Goal: Transaction & Acquisition: Obtain resource

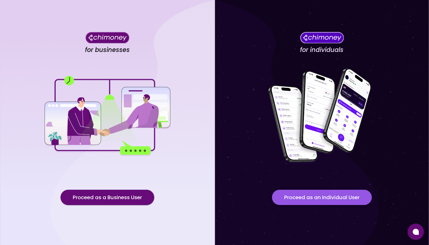
click at [315, 198] on button "Proceed as an Individual User" at bounding box center [322, 197] width 100 height 15
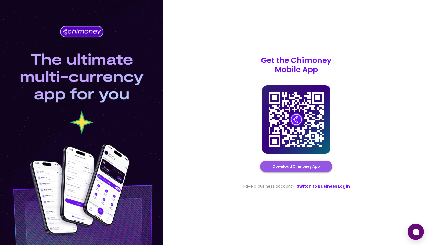
click at [304, 169] on link "Download Chimoney App" at bounding box center [295, 167] width 47 height 6
click at [289, 169] on link "Download Chimoney App" at bounding box center [295, 167] width 47 height 6
click at [284, 168] on link "Download Chimoney App" at bounding box center [295, 167] width 47 height 6
click at [295, 167] on link "Download Chimoney App" at bounding box center [295, 167] width 47 height 6
click at [286, 169] on link "Download Chimoney App" at bounding box center [295, 167] width 47 height 6
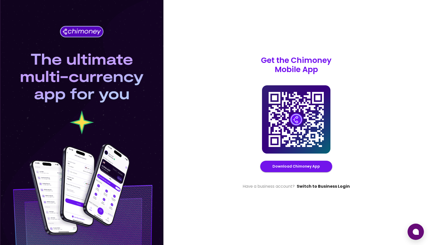
click at [315, 188] on link "Switch to Business Login" at bounding box center [323, 187] width 53 height 6
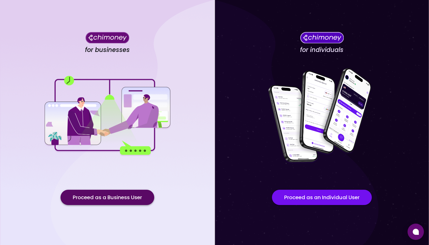
click at [88, 198] on button "Proceed as a Business User" at bounding box center [107, 197] width 94 height 15
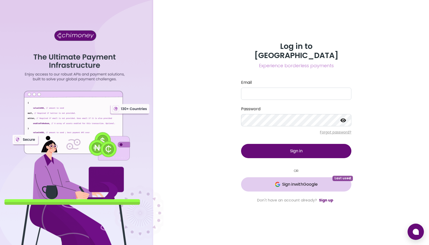
click at [307, 182] on span "Sign in with Google" at bounding box center [299, 185] width 35 height 6
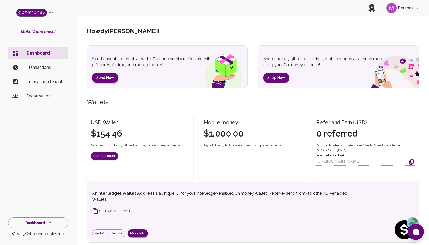
click at [100, 78] on button "Send Now" at bounding box center [105, 77] width 26 height 9
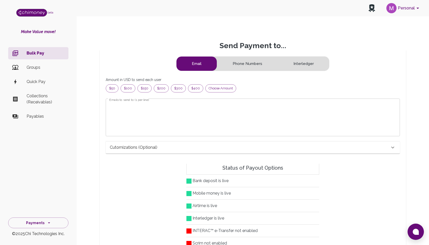
scroll to position [66, 285]
click at [112, 89] on span "$50" at bounding box center [112, 88] width 12 height 5
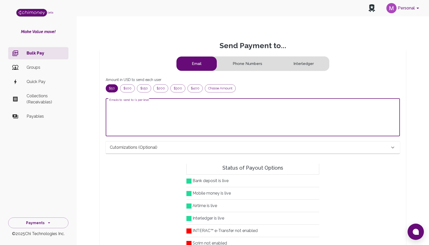
click at [121, 104] on textarea "Emails to send to (1 per line)" at bounding box center [252, 117] width 287 height 29
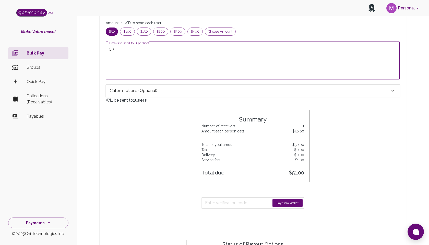
scroll to position [60, 0]
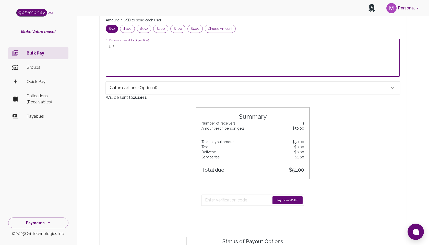
type textarea "50"
click at [282, 199] on button "Pay from Wallet" at bounding box center [287, 200] width 30 height 8
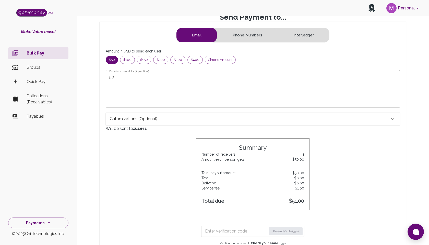
scroll to position [62, 0]
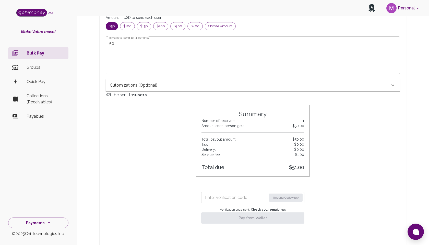
click at [218, 197] on input "Enter verification code" at bounding box center [235, 198] width 61 height 8
paste input "7810"
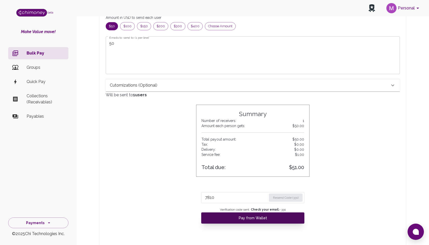
type input "7810"
click at [250, 220] on button "Pay from Wallet" at bounding box center [252, 218] width 103 height 11
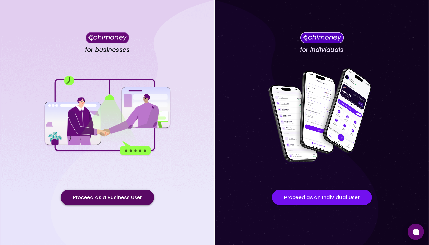
click at [105, 201] on button "Proceed as a Business User" at bounding box center [107, 197] width 94 height 15
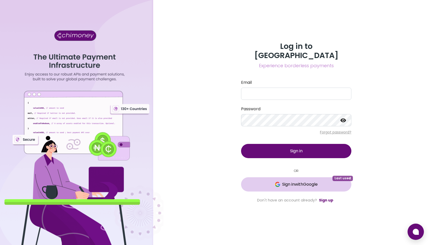
click at [300, 182] on span "Sign in with Google" at bounding box center [299, 185] width 35 height 6
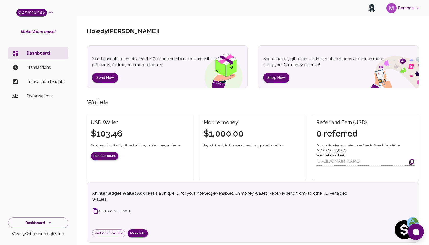
click at [102, 159] on button "Fund Account" at bounding box center [105, 156] width 28 height 8
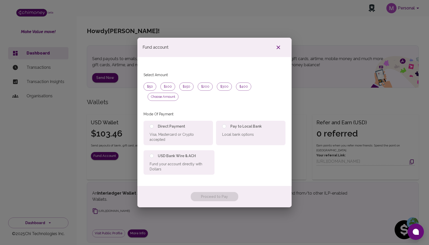
click at [277, 49] on icon "button" at bounding box center [278, 48] width 4 height 4
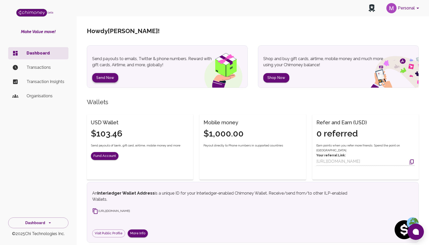
click at [108, 79] on button "Send Now" at bounding box center [105, 77] width 26 height 9
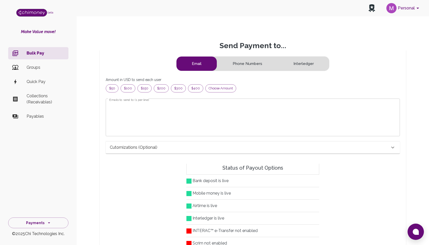
scroll to position [66, 285]
click at [112, 87] on span "$50" at bounding box center [112, 88] width 12 height 5
click at [122, 103] on textarea "Emails to send to (1 per line)" at bounding box center [252, 117] width 287 height 29
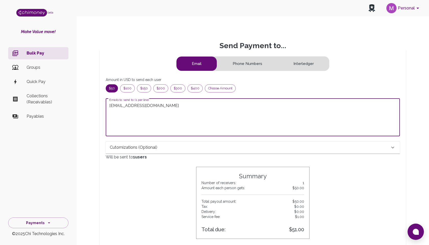
scroll to position [62, 0]
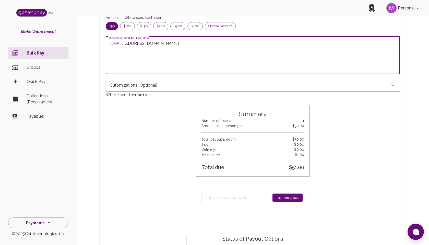
type textarea "mahfuz@chimoney.io"
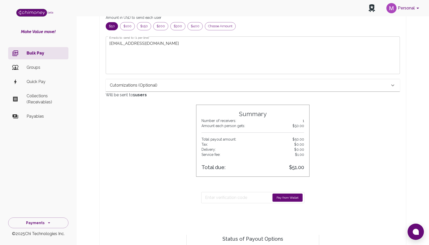
click at [280, 196] on button "Pay from Wallet" at bounding box center [287, 198] width 30 height 8
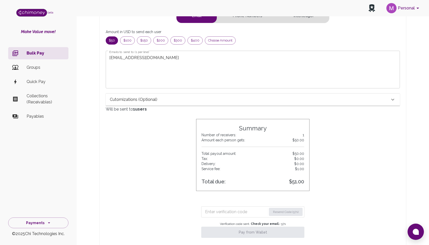
scroll to position [91, 0]
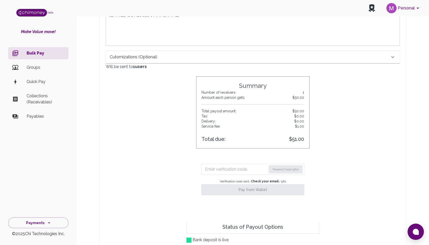
click at [214, 168] on input "Enter verification code" at bounding box center [235, 170] width 61 height 8
click at [223, 174] on form "Resend Code (50s)" at bounding box center [252, 169] width 103 height 11
click at [223, 172] on input "Enter verification code" at bounding box center [235, 170] width 61 height 8
paste input "0626"
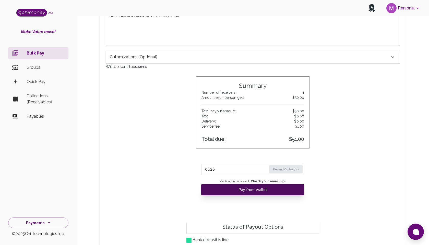
type input "0626"
click at [243, 186] on button "Pay from Wallet" at bounding box center [252, 189] width 103 height 11
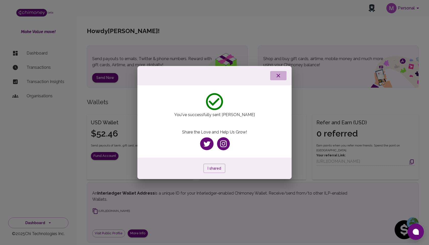
click at [279, 75] on icon "button" at bounding box center [278, 76] width 6 height 6
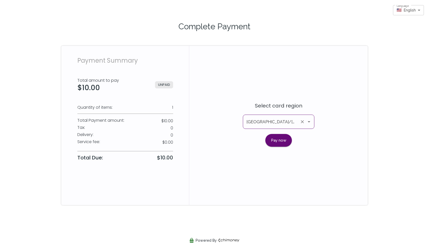
click at [308, 125] on icon "Open" at bounding box center [309, 122] width 6 height 6
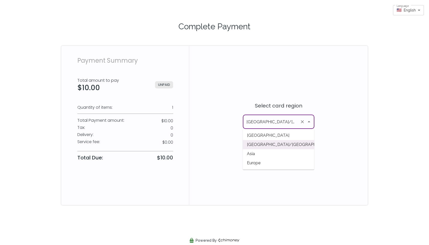
click at [211, 148] on div "Select card region [GEOGRAPHIC_DATA]/[GEOGRAPHIC_DATA] ​ Pay now" at bounding box center [278, 125] width 178 height 159
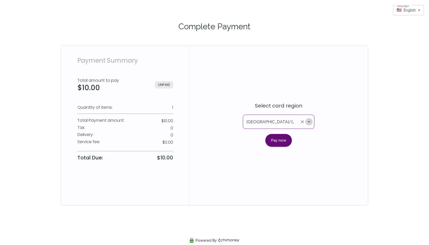
click at [311, 122] on icon "Open" at bounding box center [309, 122] width 6 height 6
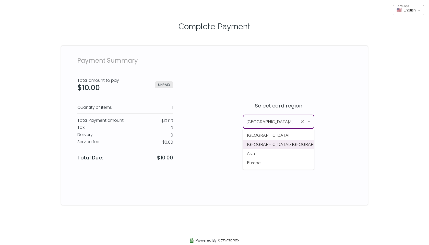
click at [249, 84] on div "Select card region [GEOGRAPHIC_DATA]/[GEOGRAPHIC_DATA] ​ Pay now" at bounding box center [278, 125] width 178 height 159
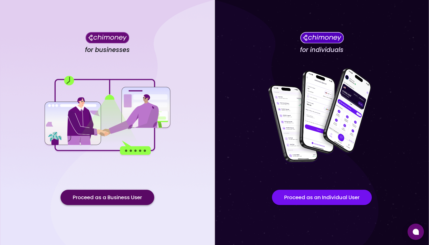
click at [127, 197] on button "Proceed as a Business User" at bounding box center [107, 197] width 94 height 15
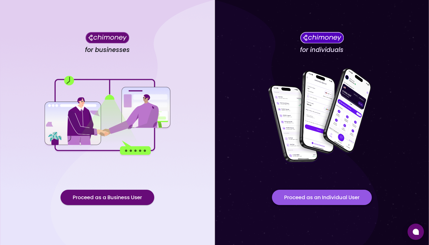
click at [289, 201] on button "Proceed as an Individual User" at bounding box center [322, 197] width 100 height 15
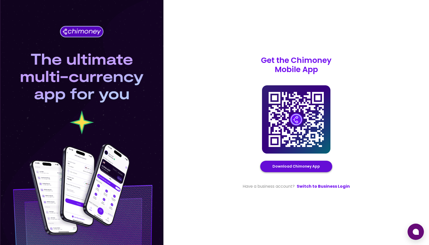
click at [297, 166] on link "Download Chimoney App" at bounding box center [295, 167] width 47 height 6
click at [312, 188] on link "Switch to Business Login" at bounding box center [323, 187] width 53 height 6
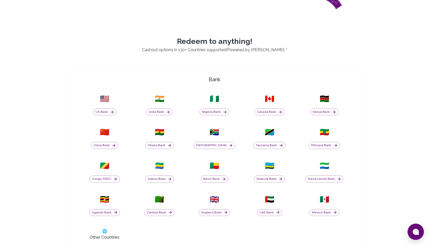
scroll to position [170, 0]
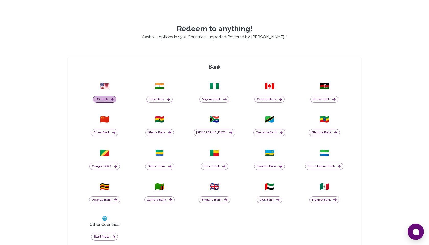
click at [105, 98] on button "US Bank" at bounding box center [104, 99] width 23 height 7
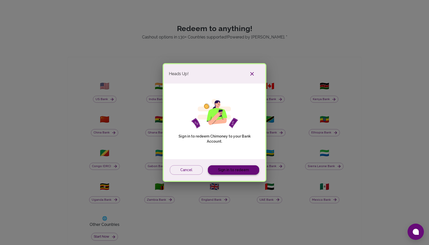
click at [229, 172] on link "Sign in to redeem" at bounding box center [233, 170] width 51 height 9
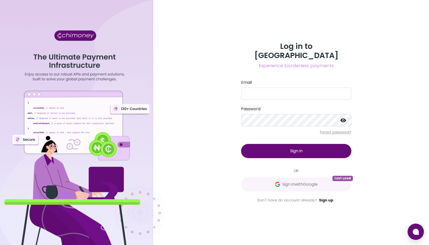
click at [326, 198] on link "Sign up" at bounding box center [326, 200] width 14 height 5
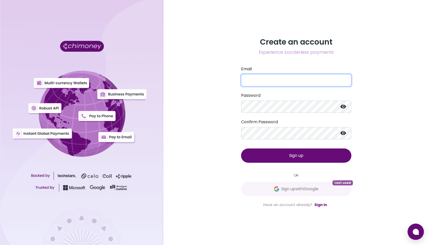
click at [249, 79] on input "Email" at bounding box center [296, 80] width 110 height 12
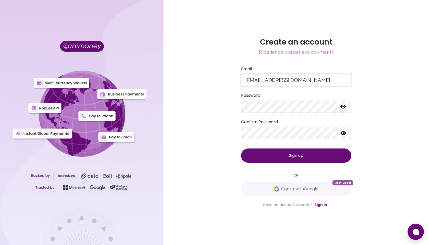
click at [263, 81] on input "[EMAIL_ADDRESS][DOMAIN_NAME]" at bounding box center [296, 80] width 110 height 12
type input "[EMAIL_ADDRESS][DOMAIN_NAME]"
click at [343, 134] on icon at bounding box center [343, 133] width 6 height 6
click at [343, 105] on icon at bounding box center [343, 107] width 6 height 6
click at [224, 167] on div "Create an account Experience borderless payments Email [EMAIL_ADDRESS][DOMAIN_N…" at bounding box center [295, 122] width 265 height 245
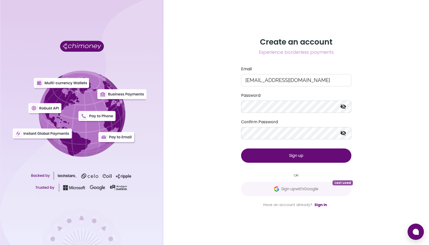
click at [282, 157] on button "Sign up" at bounding box center [296, 156] width 110 height 14
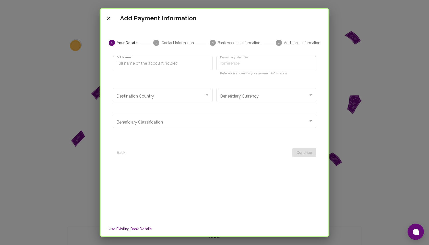
click at [108, 19] on icon "close" at bounding box center [109, 18] width 6 height 6
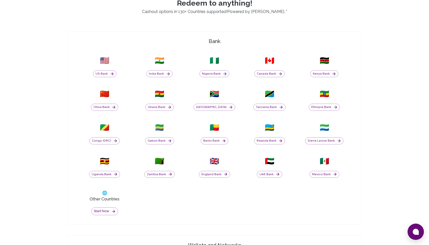
scroll to position [213, 0]
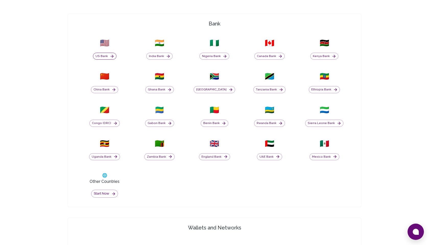
click at [109, 54] on button "US Bank" at bounding box center [104, 56] width 23 height 7
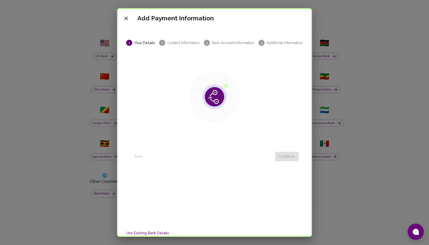
click at [125, 18] on icon "close" at bounding box center [126, 18] width 6 height 6
